Goal: Task Accomplishment & Management: Manage account settings

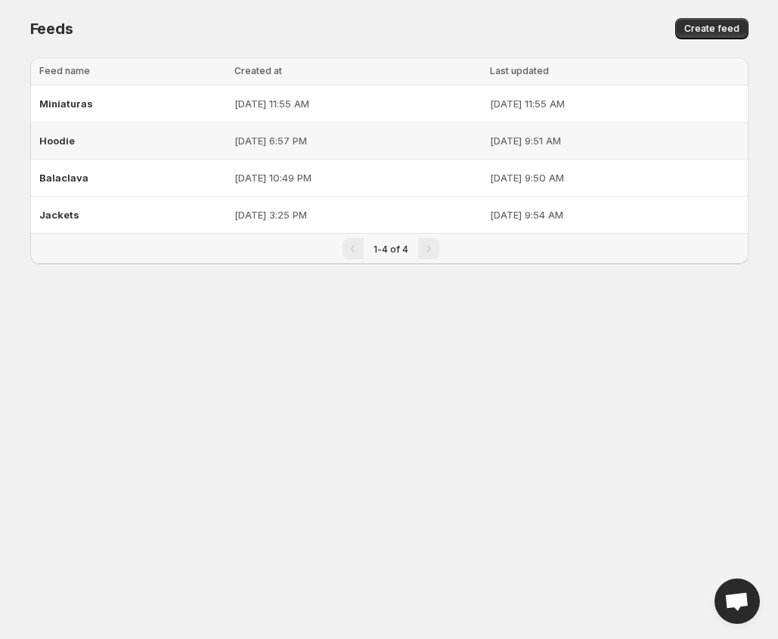
click at [57, 139] on span "Hoodie" at bounding box center [57, 141] width 36 height 12
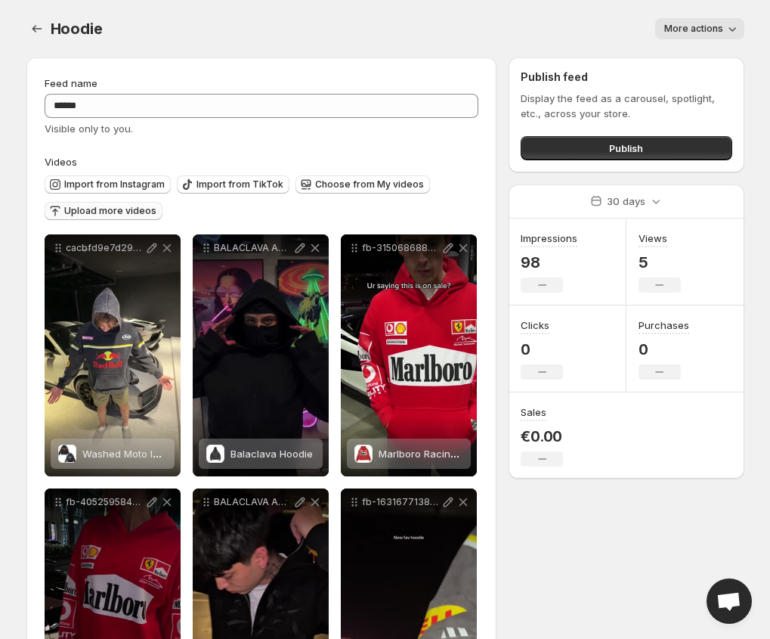
click at [119, 214] on span "Upload more videos" at bounding box center [110, 211] width 92 height 12
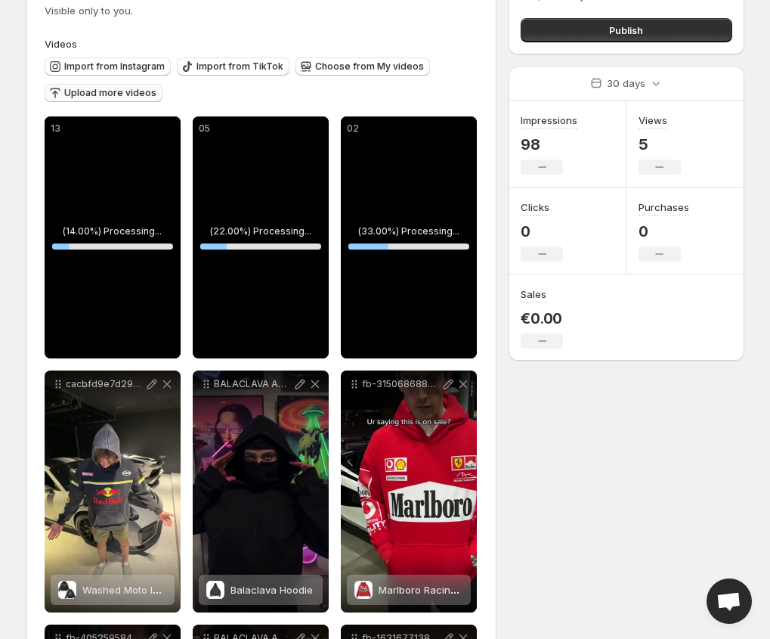
scroll to position [151, 0]
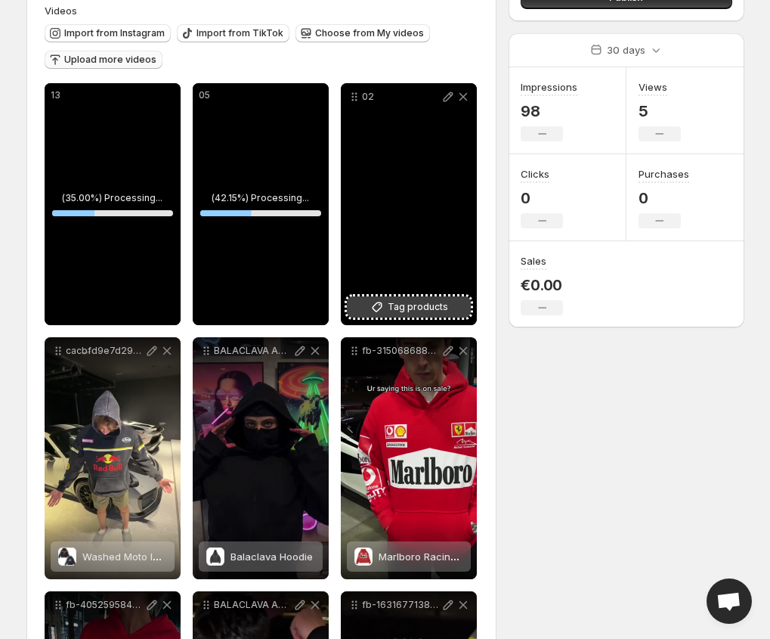
click at [391, 304] on span "Tag products" at bounding box center [418, 306] width 60 height 15
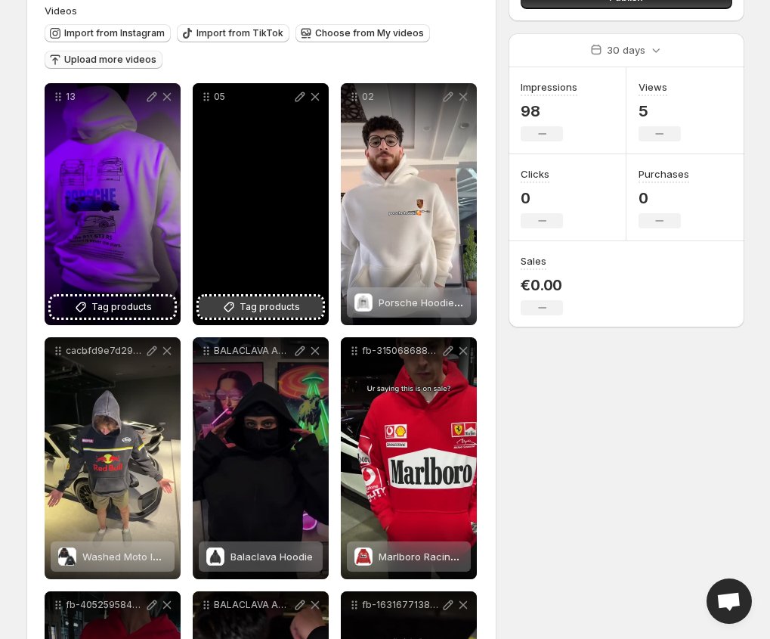
click at [296, 304] on span "Tag products" at bounding box center [270, 306] width 60 height 15
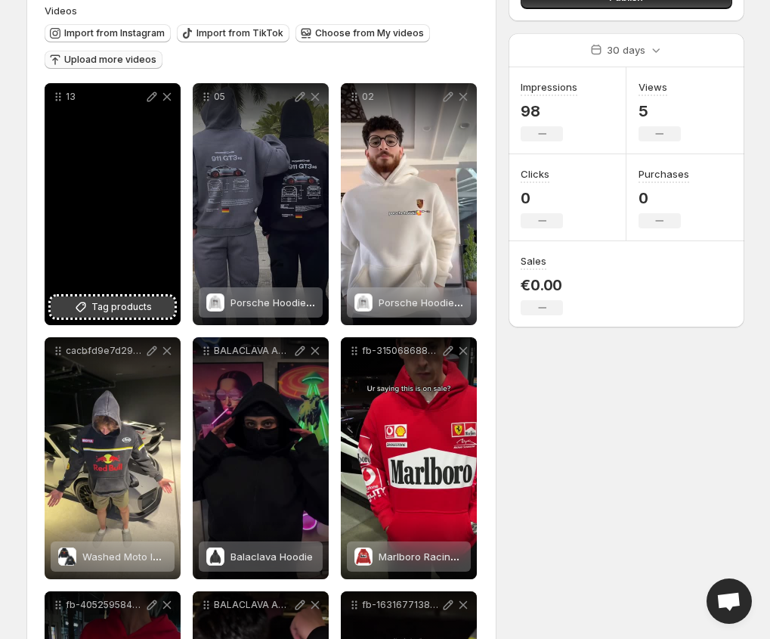
click at [135, 311] on span "Tag products" at bounding box center [121, 306] width 60 height 15
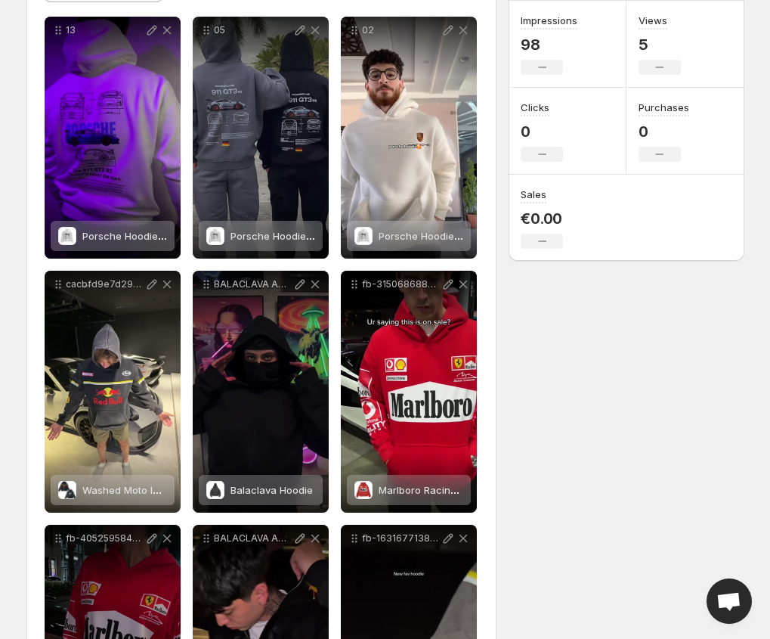
scroll to position [227, 0]
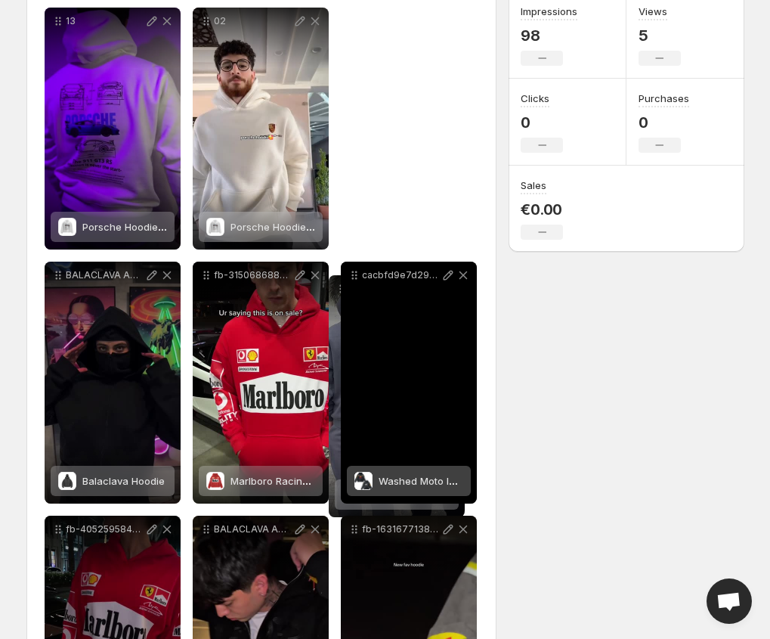
drag, startPoint x: 206, startPoint y: 23, endPoint x: 341, endPoint y: 289, distance: 298.4
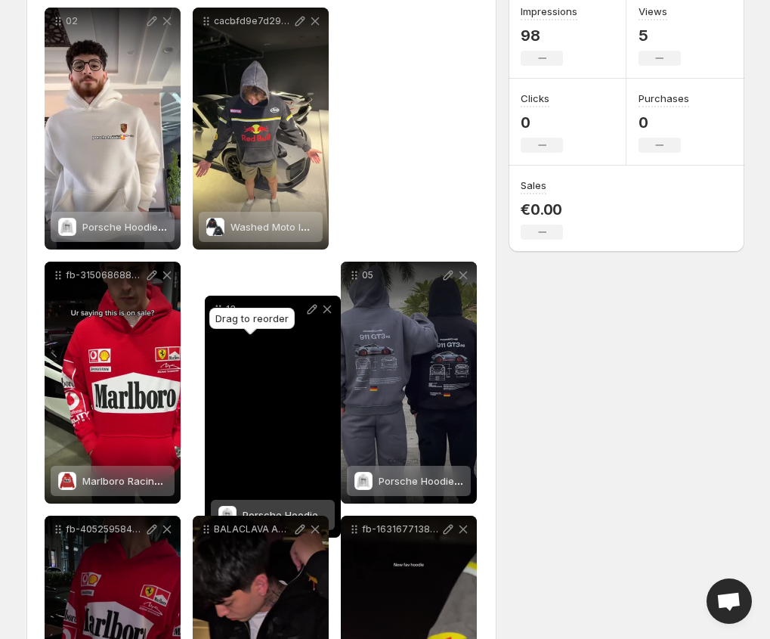
drag, startPoint x: 62, startPoint y: 26, endPoint x: 246, endPoint y: 342, distance: 365.7
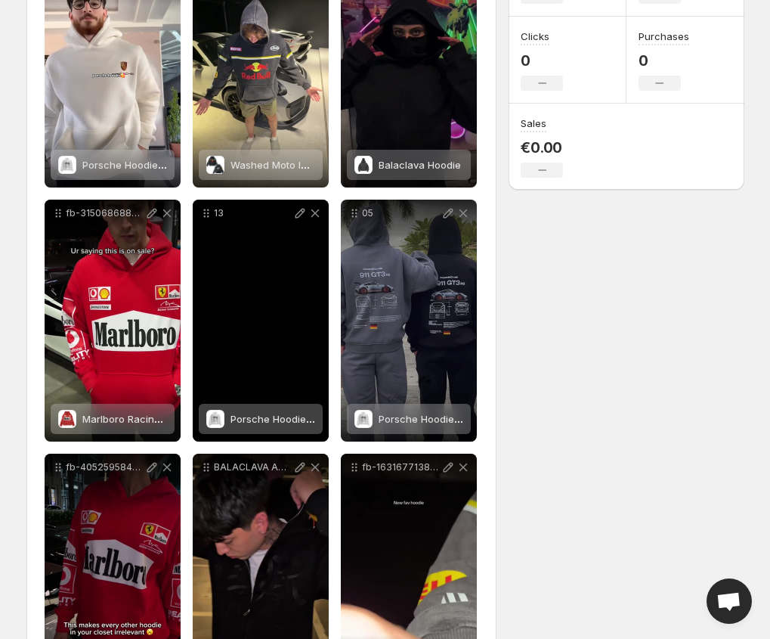
scroll to position [378, 0]
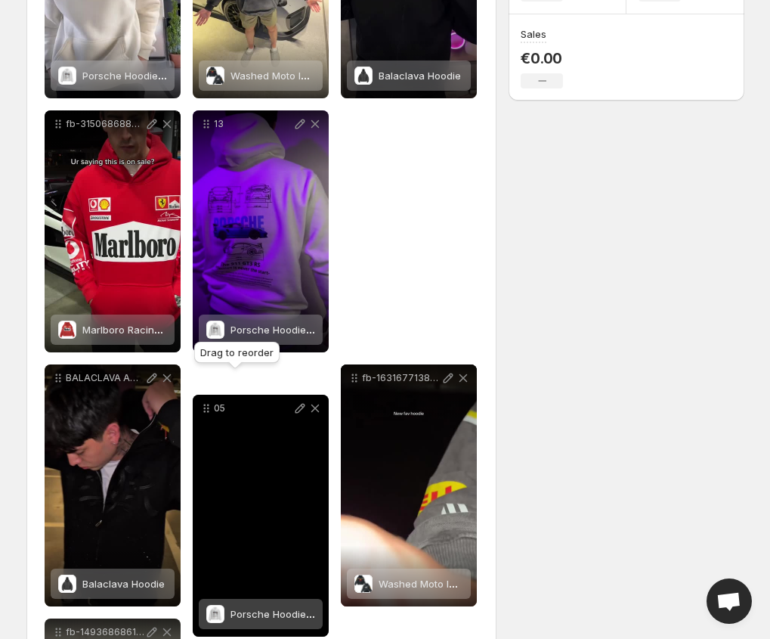
drag, startPoint x: 353, startPoint y: 122, endPoint x: 205, endPoint y: 407, distance: 320.4
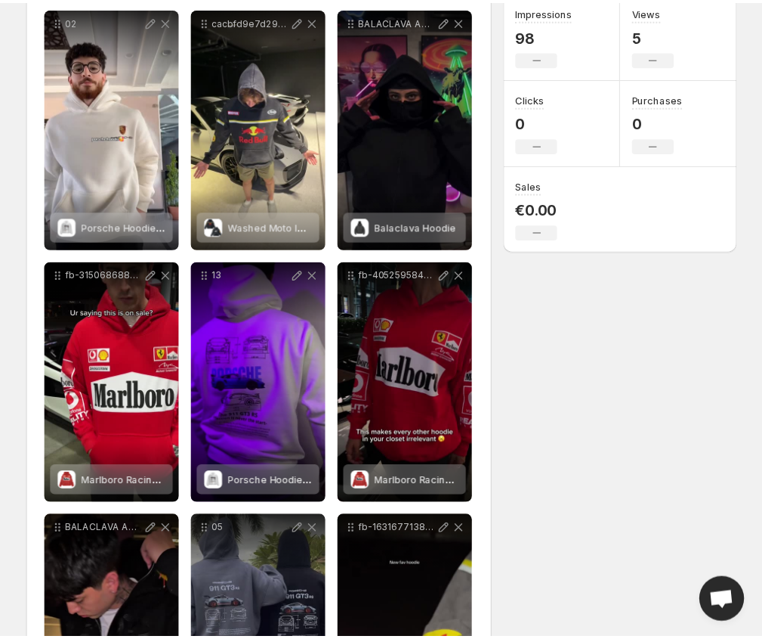
scroll to position [0, 0]
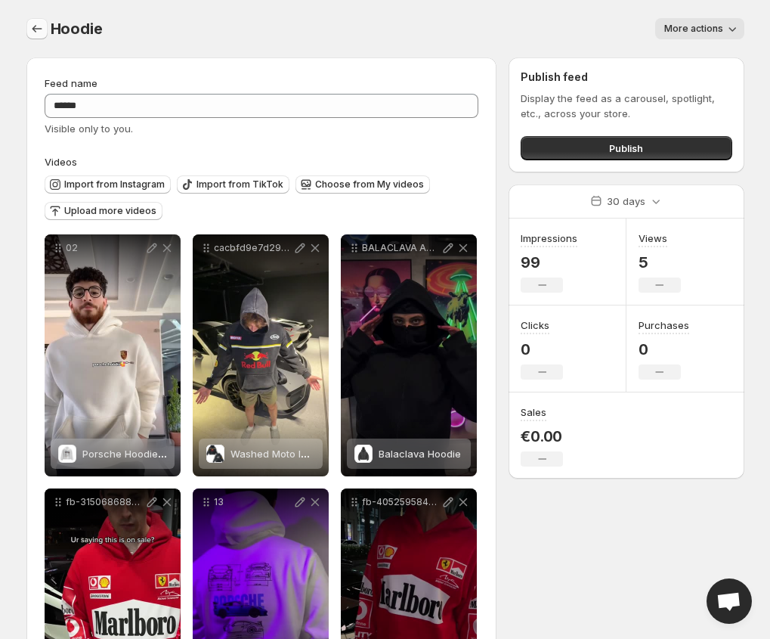
click at [37, 33] on icon "Settings" at bounding box center [36, 28] width 15 height 15
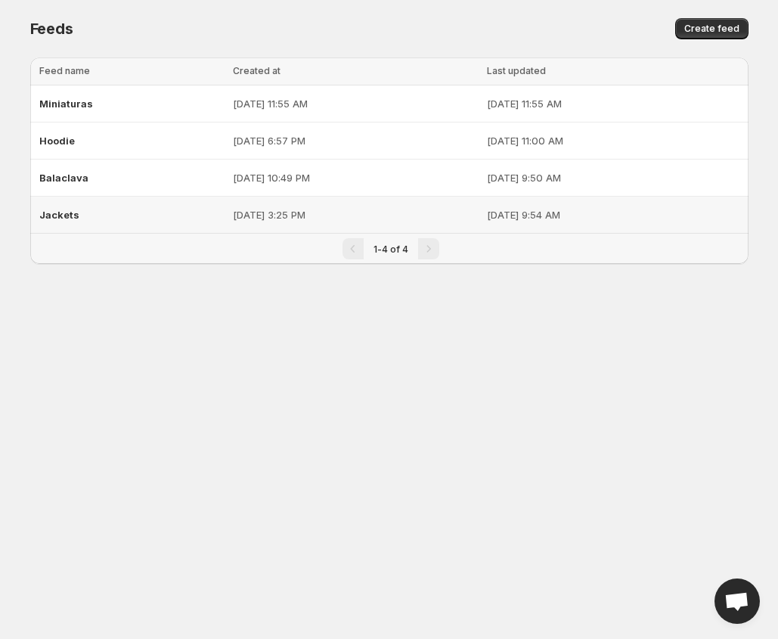
click at [69, 212] on span "Jackets" at bounding box center [59, 215] width 40 height 12
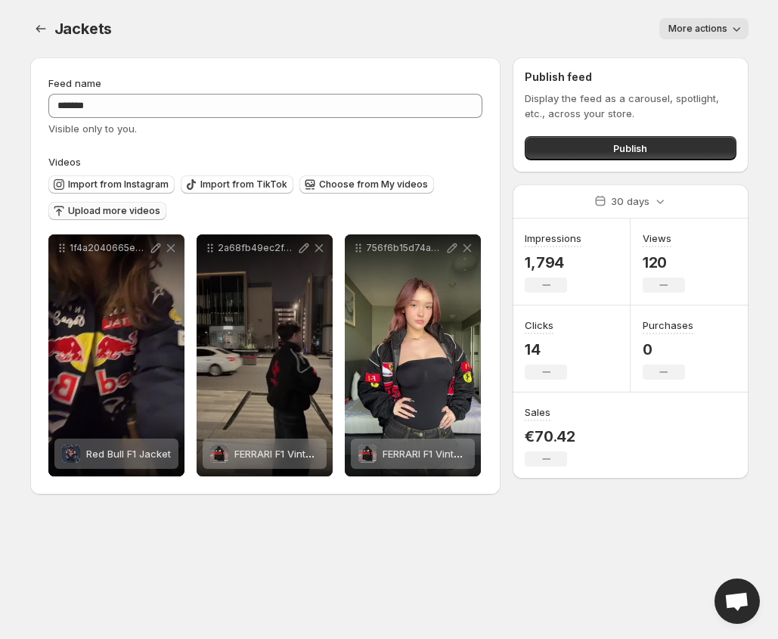
click at [73, 213] on span "Upload more videos" at bounding box center [114, 211] width 92 height 12
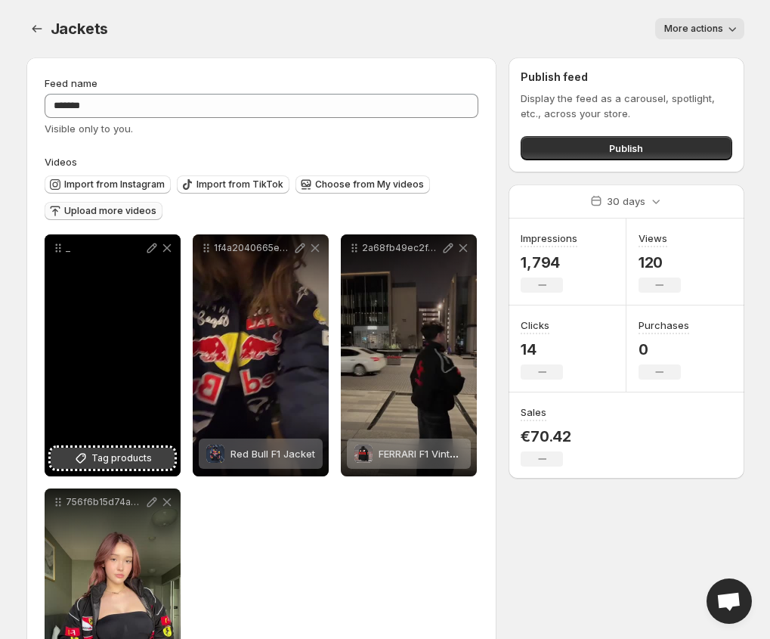
click at [107, 465] on span "Tag products" at bounding box center [121, 457] width 60 height 15
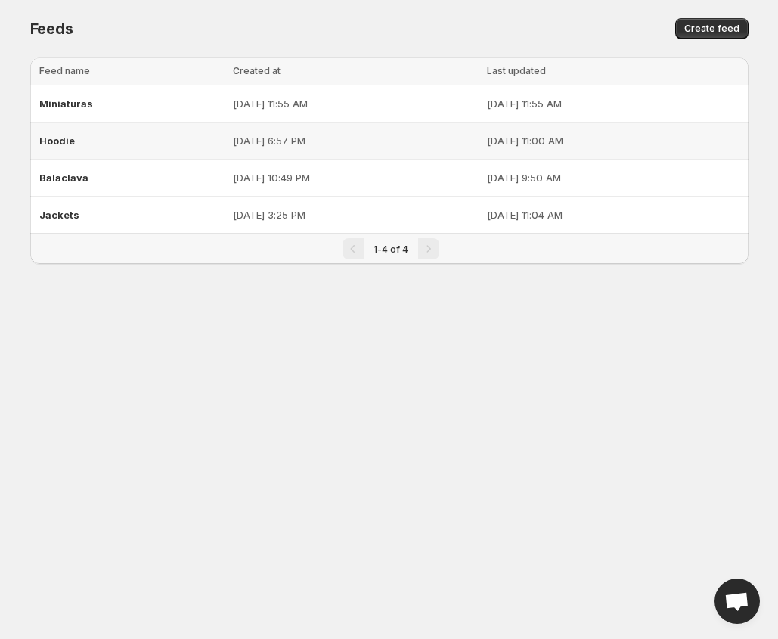
click at [69, 143] on span "Hoodie" at bounding box center [57, 141] width 36 height 12
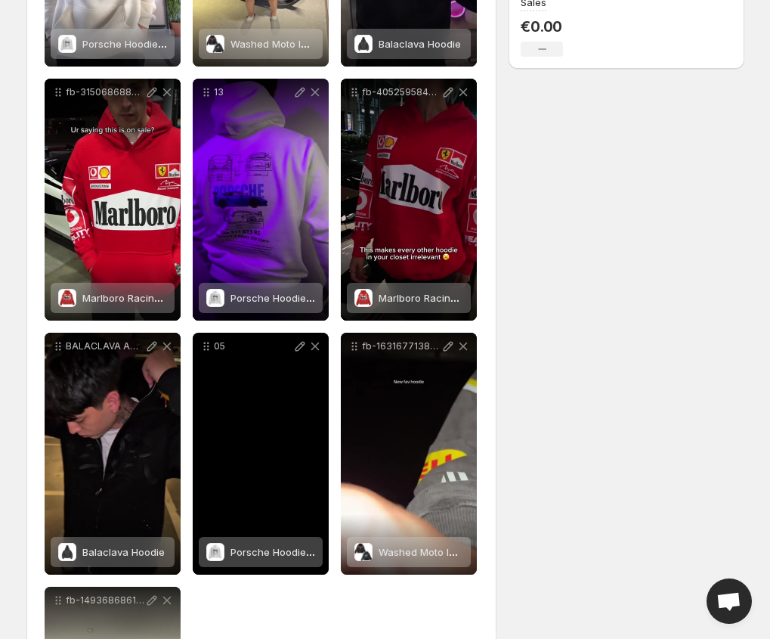
scroll to position [409, 0]
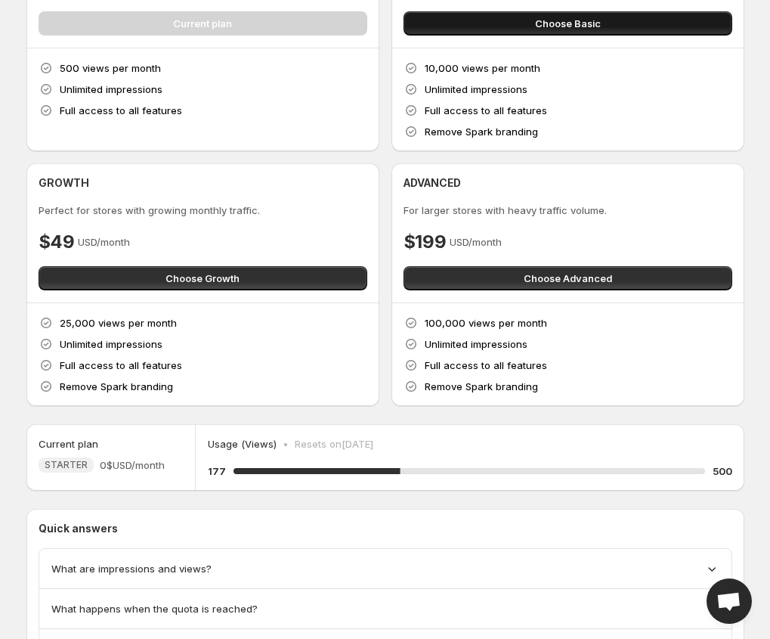
scroll to position [76, 0]
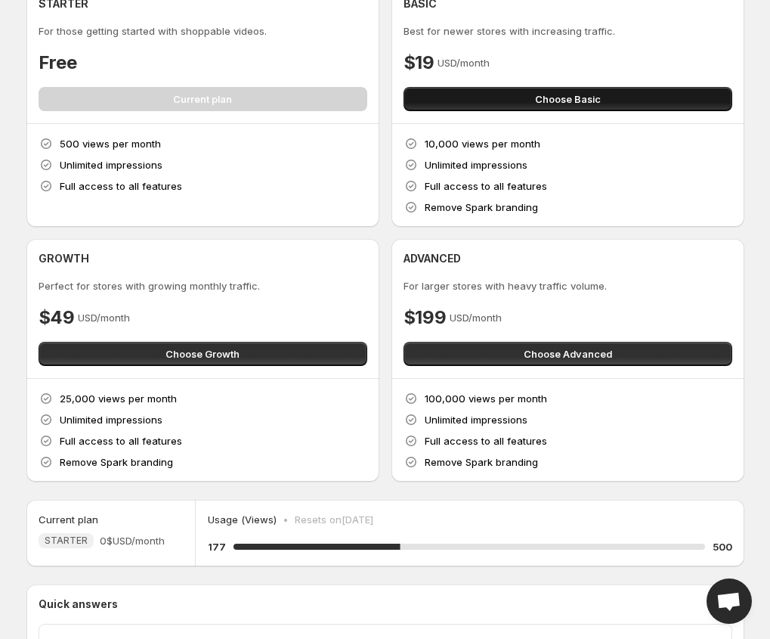
click at [559, 105] on span "Choose Basic" at bounding box center [568, 98] width 66 height 15
